Goal: Complete application form

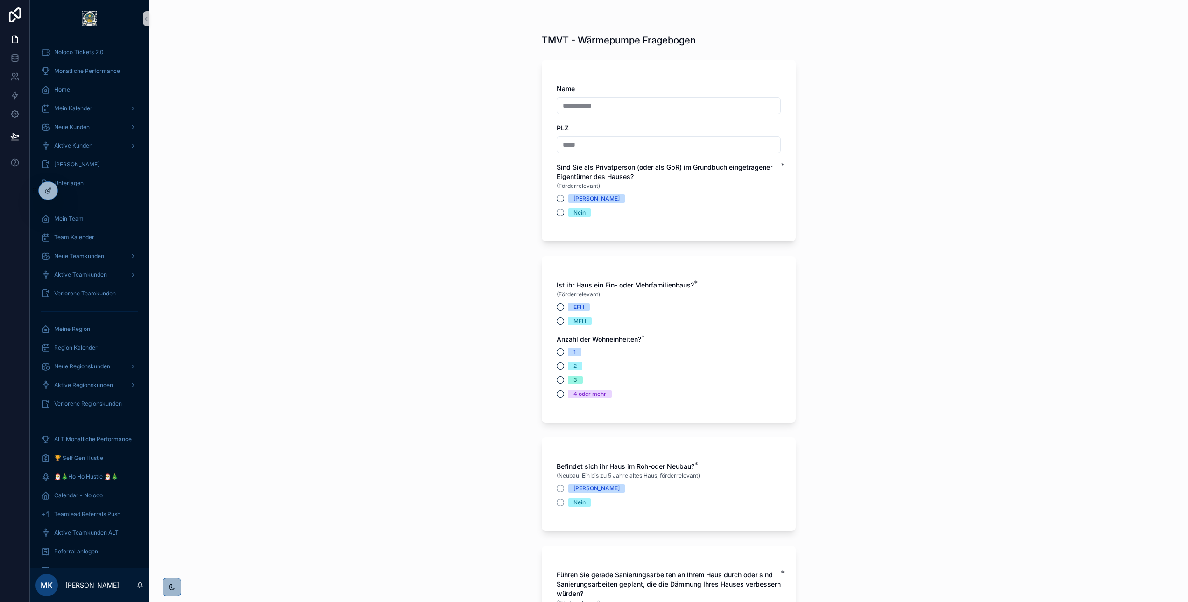
scroll to position [325, 0]
